Goal: Navigation & Orientation: Find specific page/section

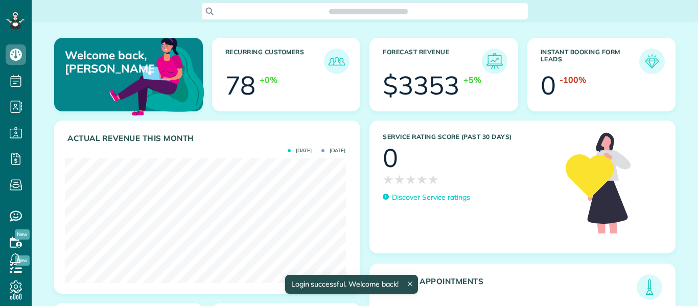
scroll to position [125, 280]
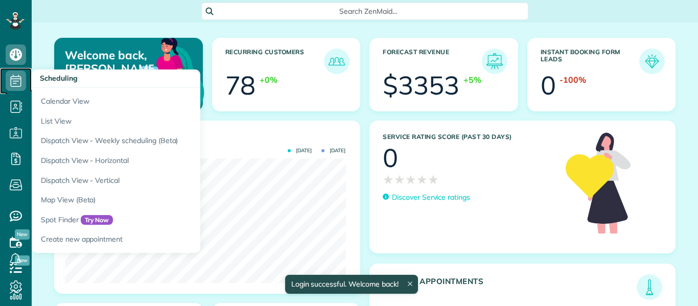
click at [18, 78] on icon at bounding box center [16, 80] width 20 height 20
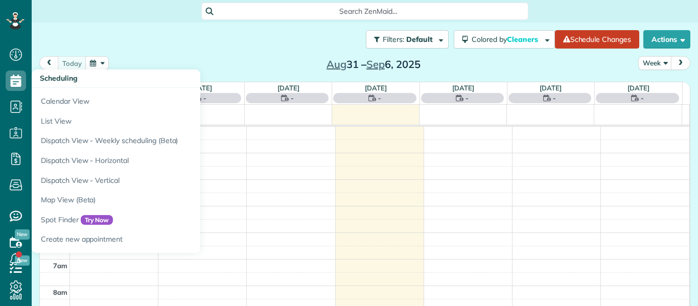
scroll to position [133, 0]
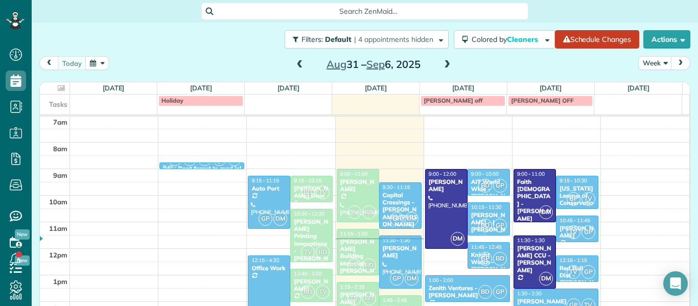
click at [294, 65] on span at bounding box center [299, 64] width 11 height 9
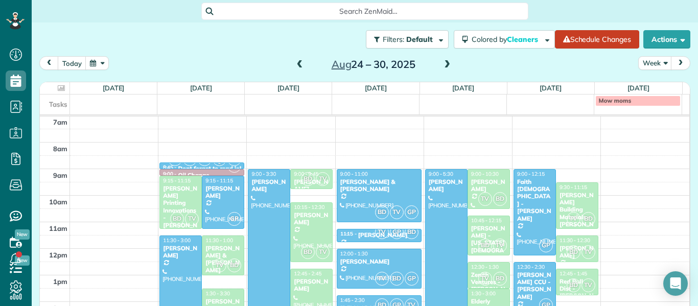
click at [177, 283] on div at bounding box center [180, 282] width 41 height 92
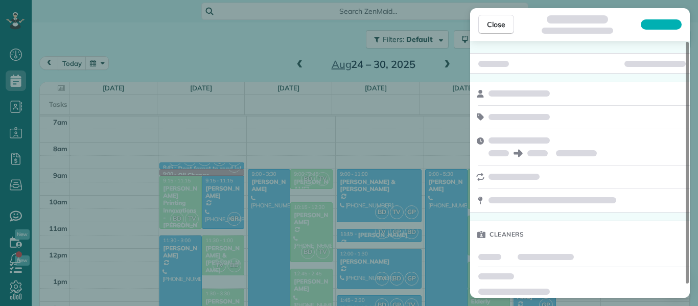
click at [177, 283] on div "Close Cleaners" at bounding box center [349, 153] width 698 height 306
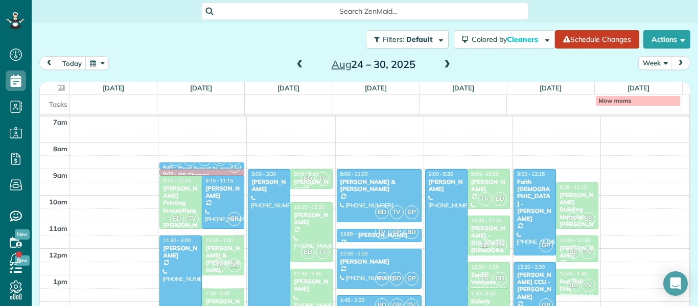
click at [177, 283] on div at bounding box center [180, 282] width 41 height 92
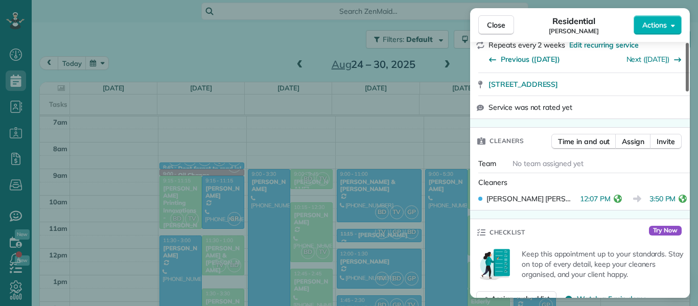
scroll to position [190, 0]
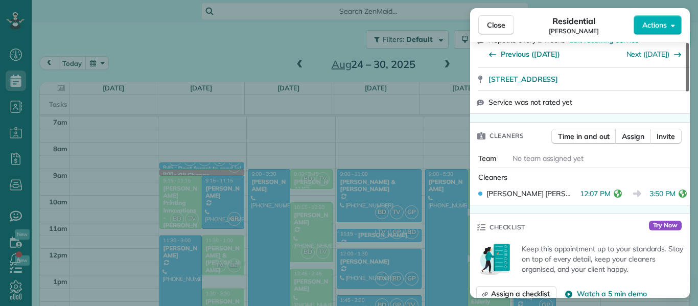
drag, startPoint x: 686, startPoint y: 76, endPoint x: 686, endPoint y: 112, distance: 36.3
click at [686, 91] on div at bounding box center [686, 67] width 3 height 49
click at [501, 25] on span "Close" at bounding box center [496, 25] width 18 height 10
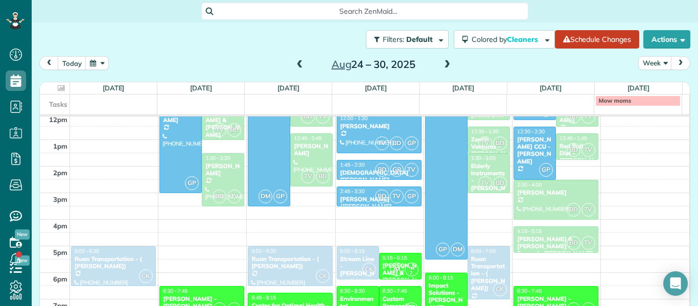
scroll to position [275, 0]
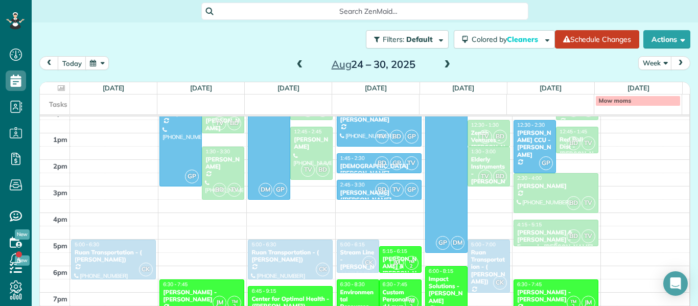
click at [536, 229] on div "Manley & Manley PLLC - Formerly O'Keefe Law" at bounding box center [555, 244] width 79 height 30
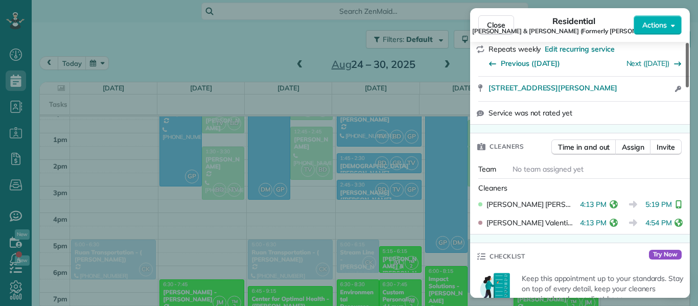
scroll to position [260, 0]
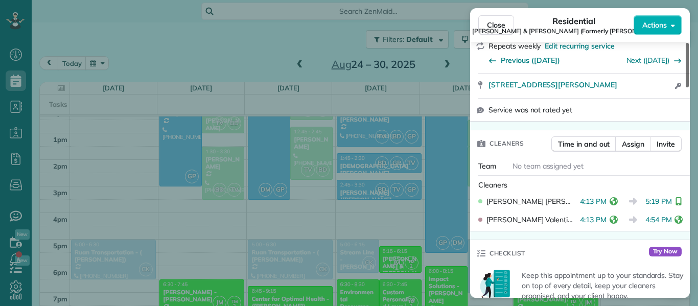
drag, startPoint x: 685, startPoint y: 76, endPoint x: 691, endPoint y: 121, distance: 45.4
click at [688, 87] on div at bounding box center [686, 65] width 3 height 44
click at [504, 20] on span "Close" at bounding box center [496, 25] width 18 height 10
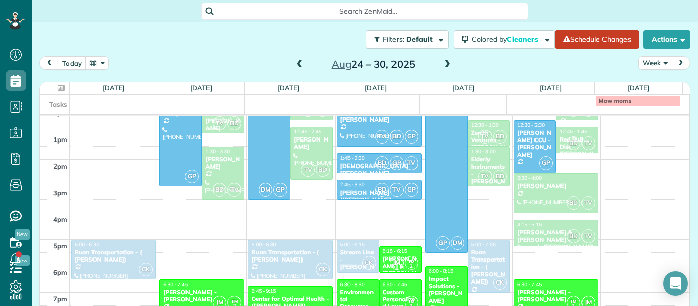
click at [444, 65] on span at bounding box center [446, 64] width 11 height 9
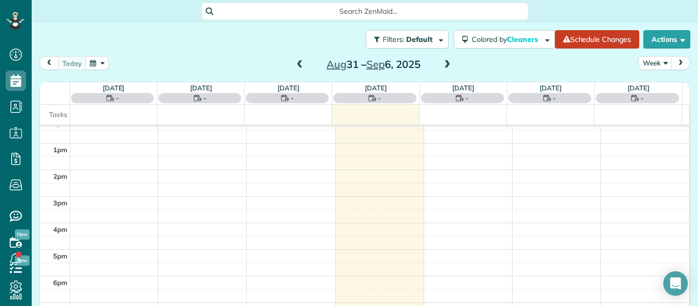
scroll to position [133, 0]
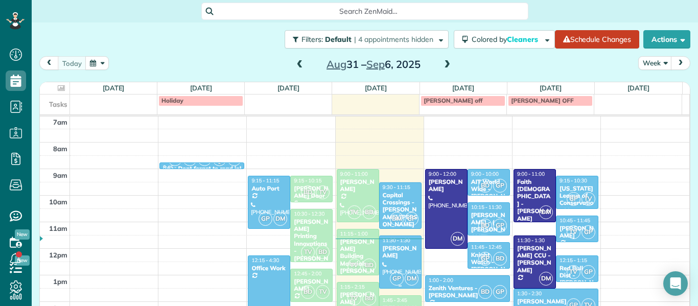
click at [399, 270] on div at bounding box center [399, 262] width 41 height 52
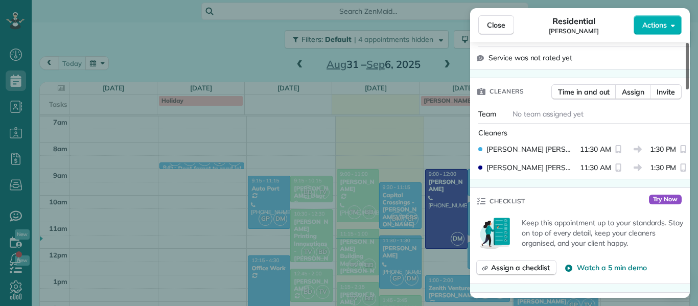
scroll to position [174, 0]
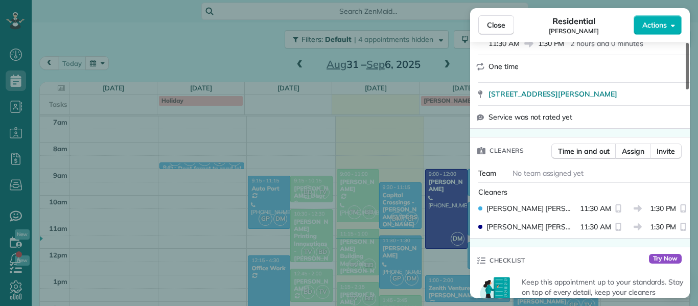
drag, startPoint x: 687, startPoint y: 76, endPoint x: 683, endPoint y: 107, distance: 31.9
click at [685, 89] on div at bounding box center [686, 66] width 3 height 46
click at [501, 29] on span "Close" at bounding box center [496, 25] width 18 height 10
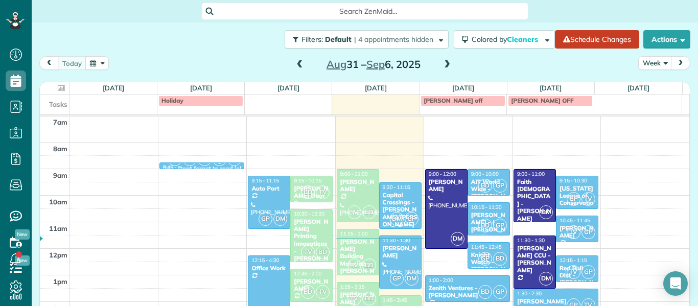
click at [402, 198] on div "Capital Crossings - Monica/Aubrey" at bounding box center [400, 209] width 36 height 37
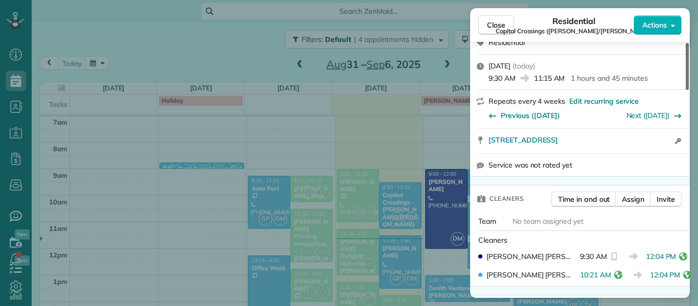
scroll to position [185, 0]
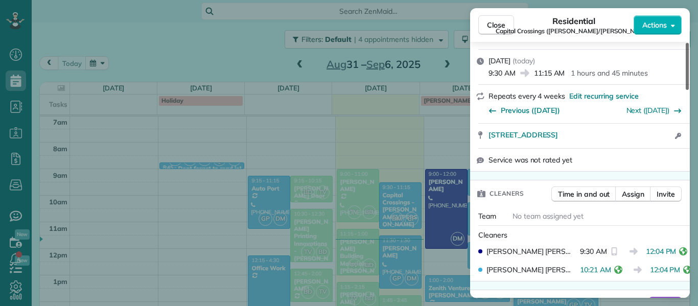
drag, startPoint x: 688, startPoint y: 73, endPoint x: 688, endPoint y: 107, distance: 34.2
click at [688, 90] on div at bounding box center [686, 66] width 3 height 47
click at [486, 27] on button "Close" at bounding box center [496, 24] width 36 height 19
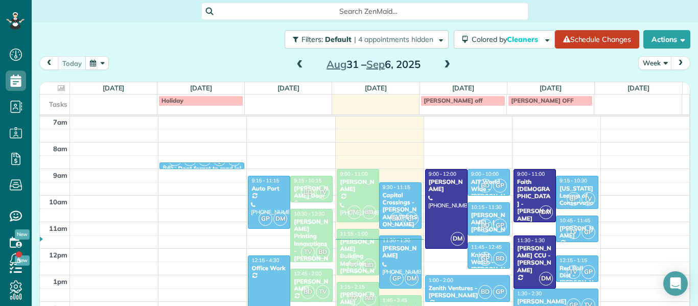
click at [294, 64] on span at bounding box center [299, 64] width 11 height 9
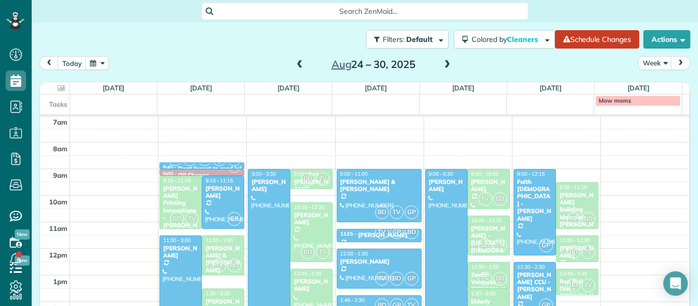
click at [248, 241] on div at bounding box center [268, 256] width 41 height 172
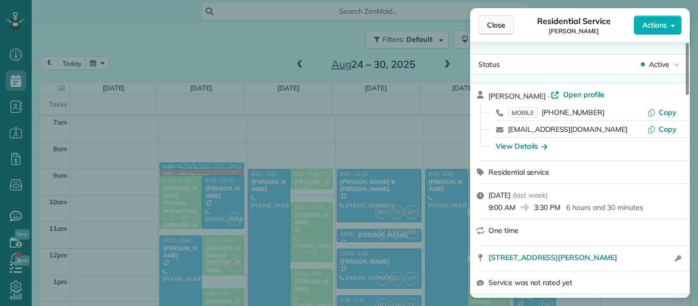
click at [507, 23] on button "Close" at bounding box center [496, 24] width 36 height 19
